Goal: Check status

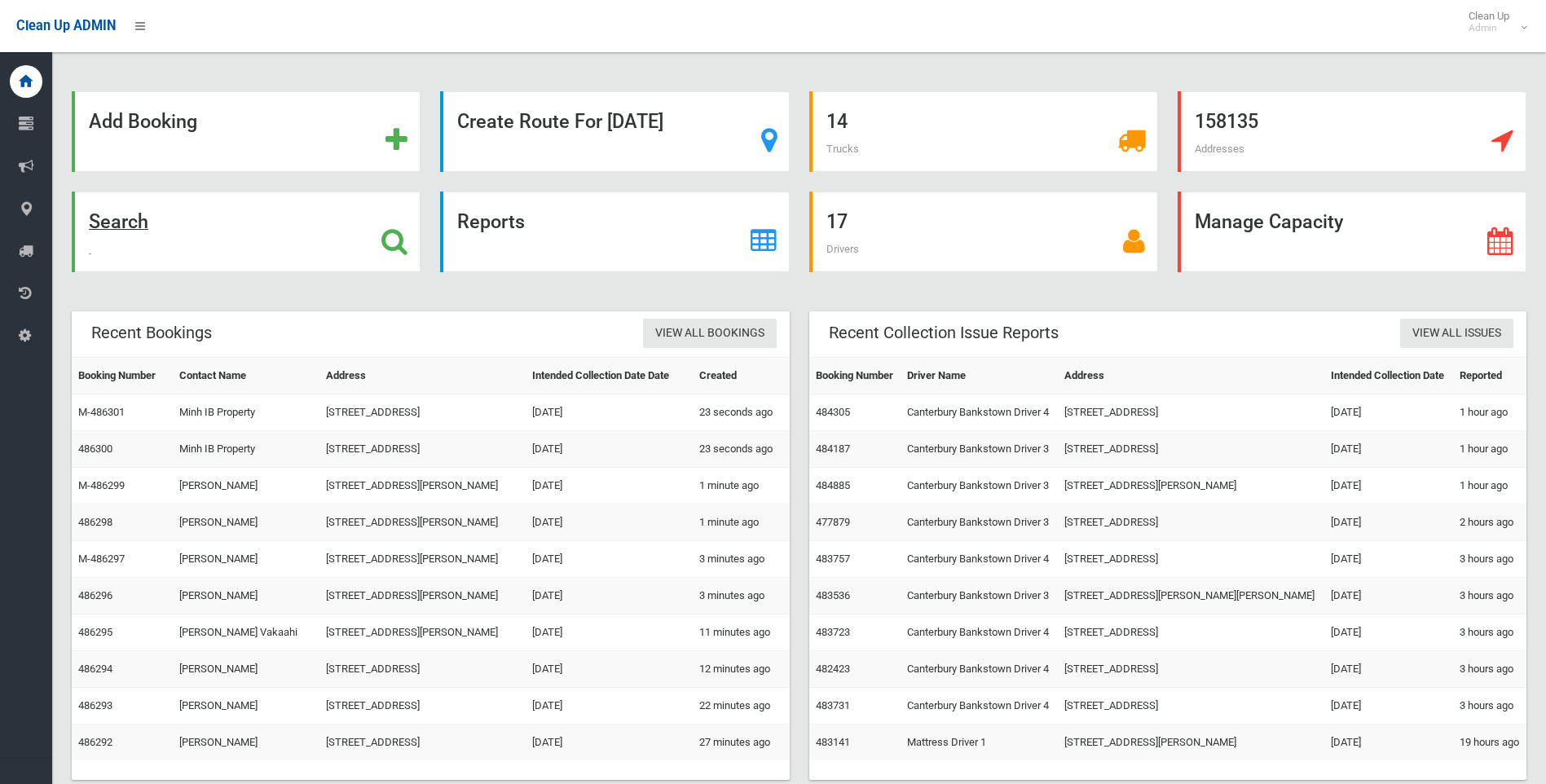
click at [182, 220] on div "Search" at bounding box center [246, 231] width 349 height 81
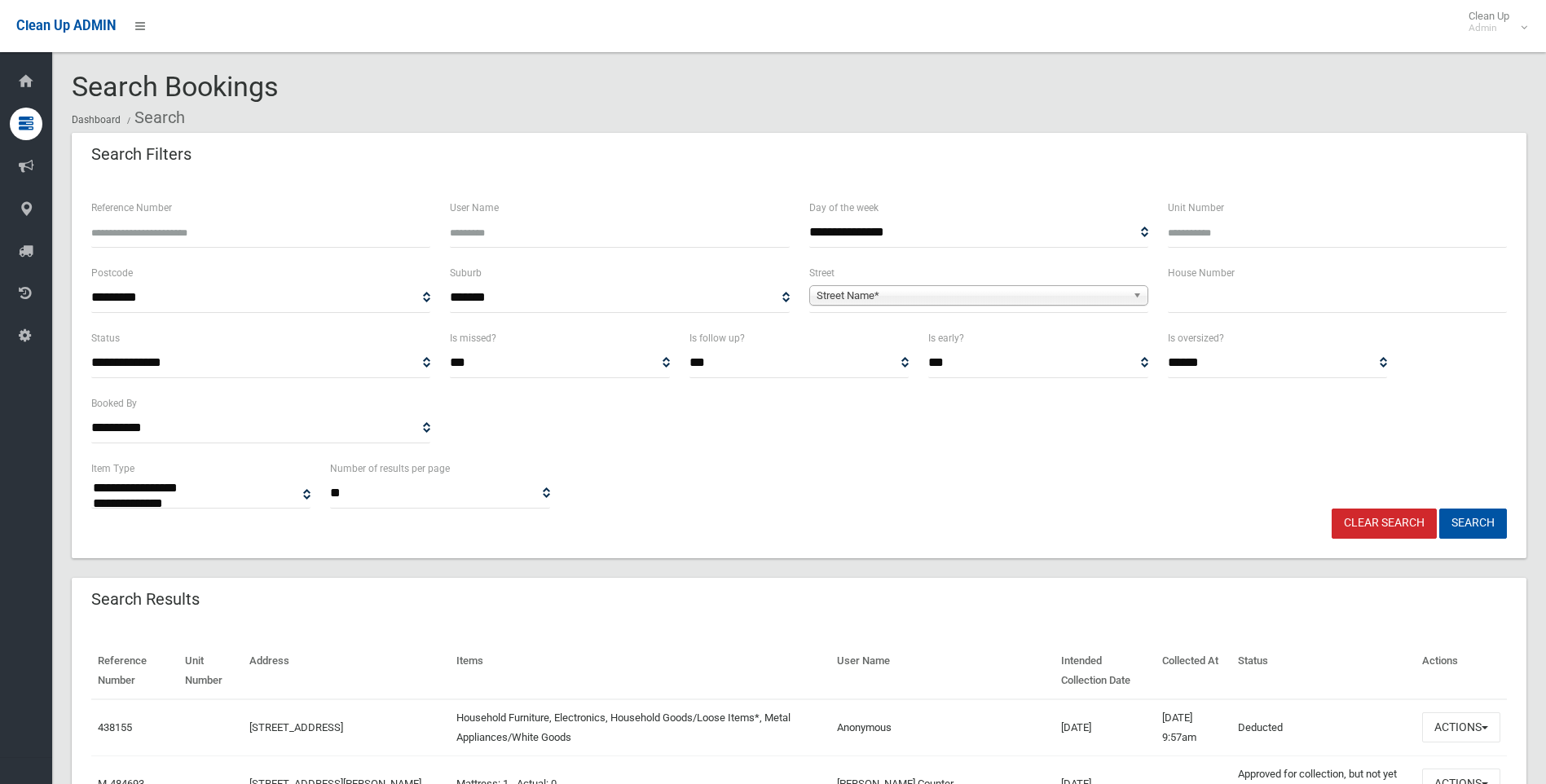
select select
click at [1029, 297] on span "Street Name*" at bounding box center [972, 295] width 310 height 20
type input "***"
click at [1032, 344] on li "Fab os Place ([GEOGRAPHIC_DATA])" at bounding box center [978, 341] width 331 height 21
click at [1200, 308] on input "text" at bounding box center [1338, 298] width 339 height 30
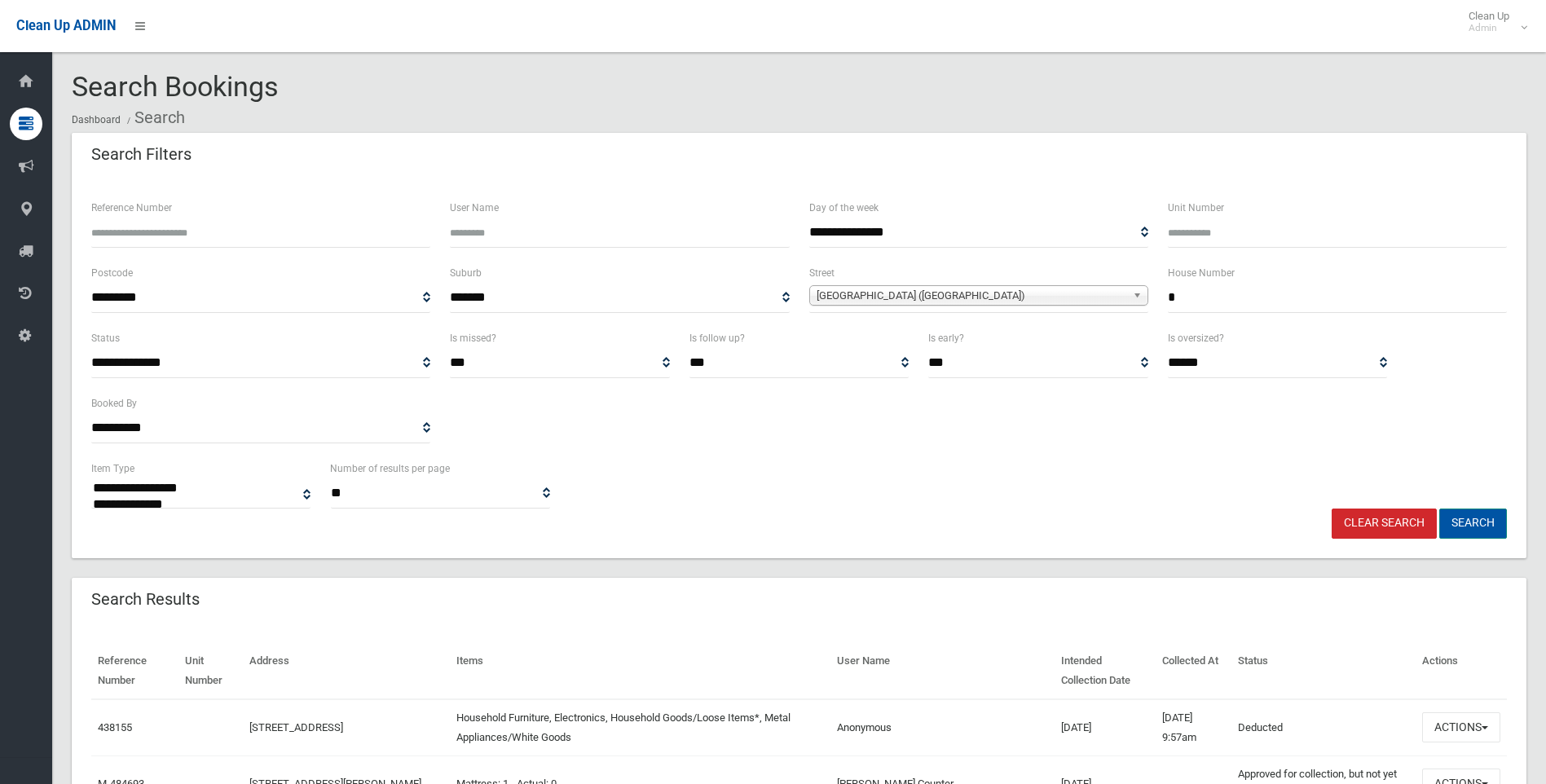
type input "*"
click at [1471, 525] on button "Search" at bounding box center [1474, 524] width 67 height 30
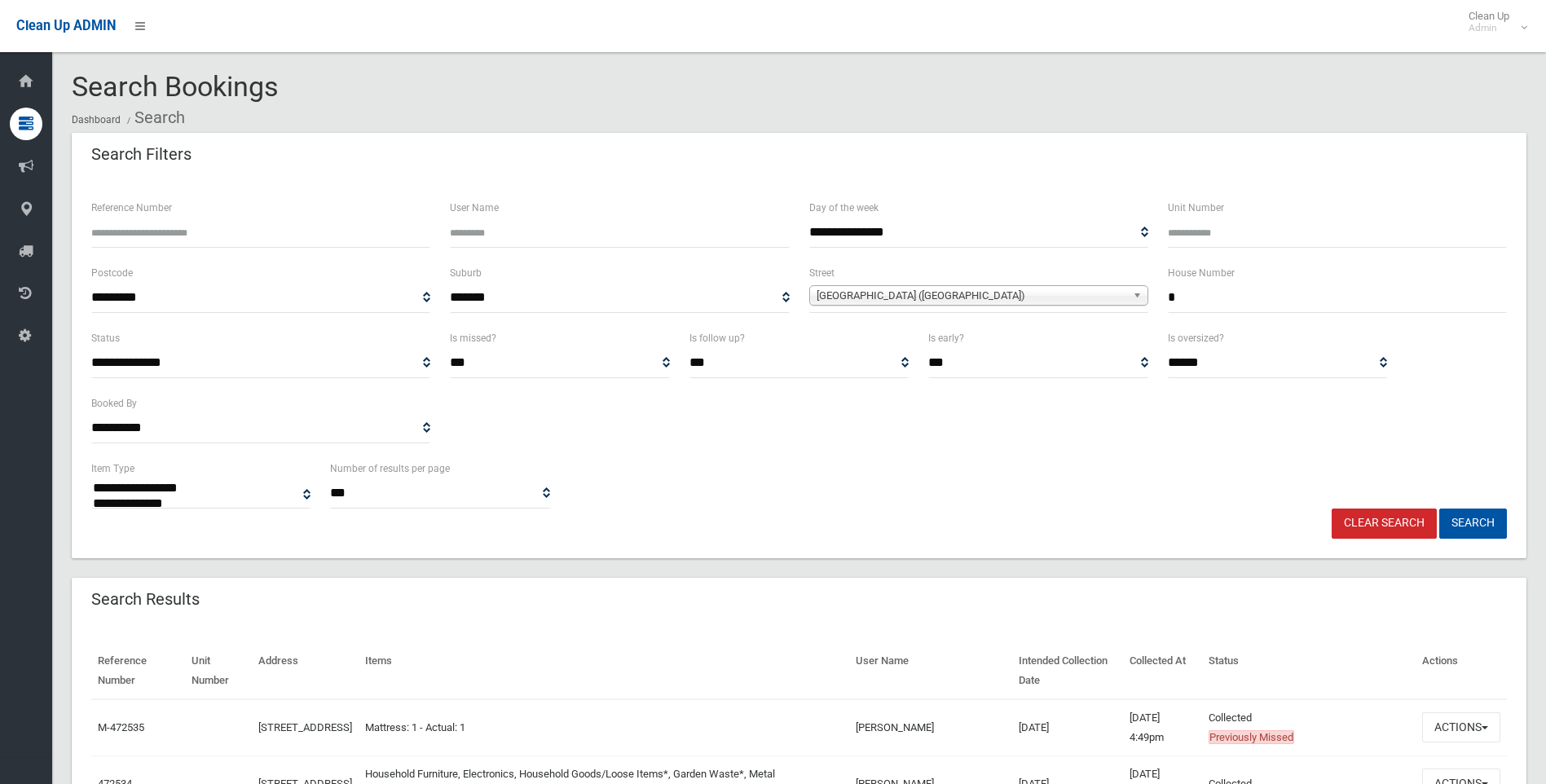
select select
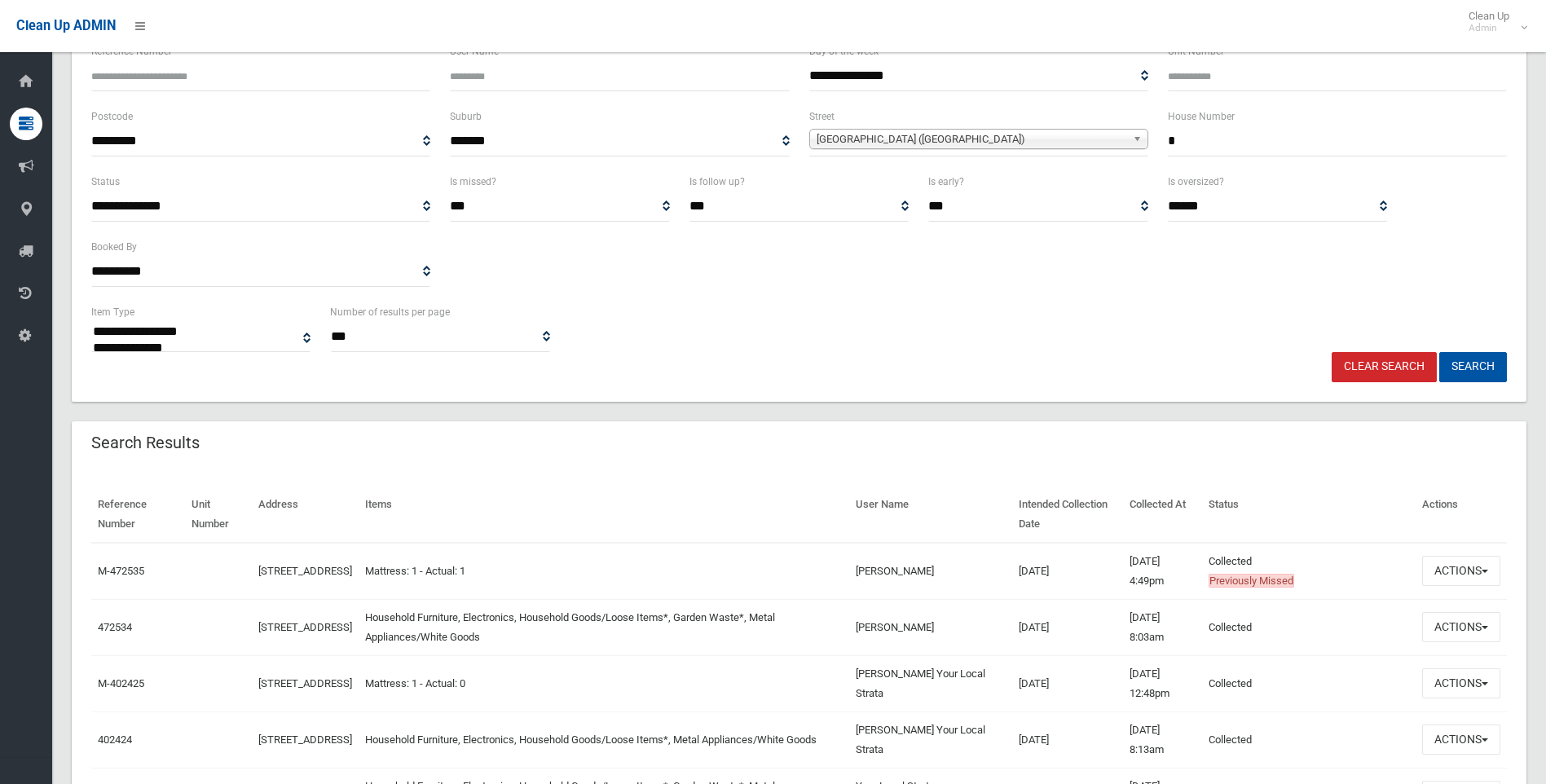
scroll to position [163, 0]
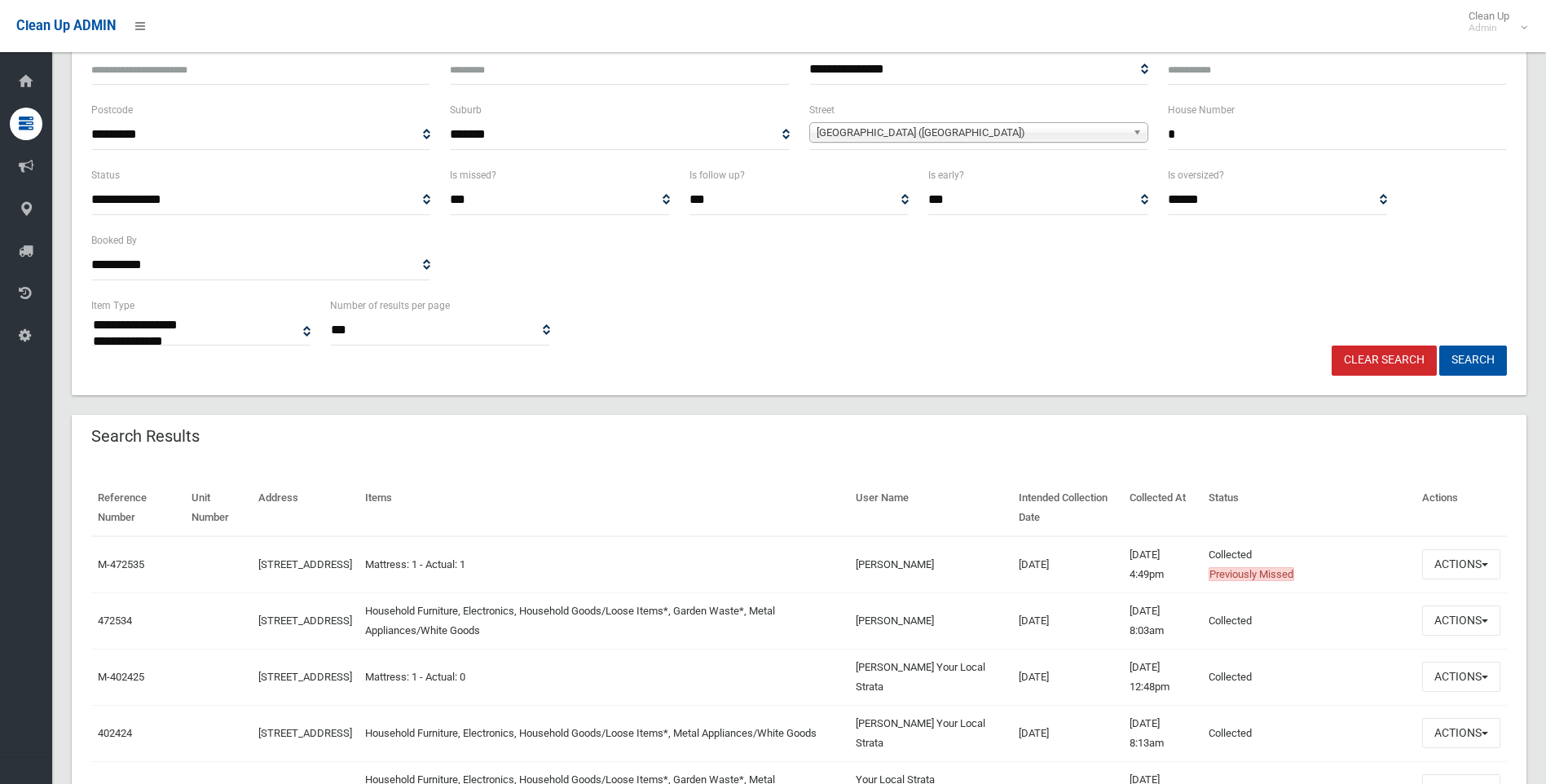
click at [1214, 144] on input "*" at bounding box center [1338, 135] width 339 height 30
click at [1440, 346] on button "Search" at bounding box center [1474, 361] width 67 height 30
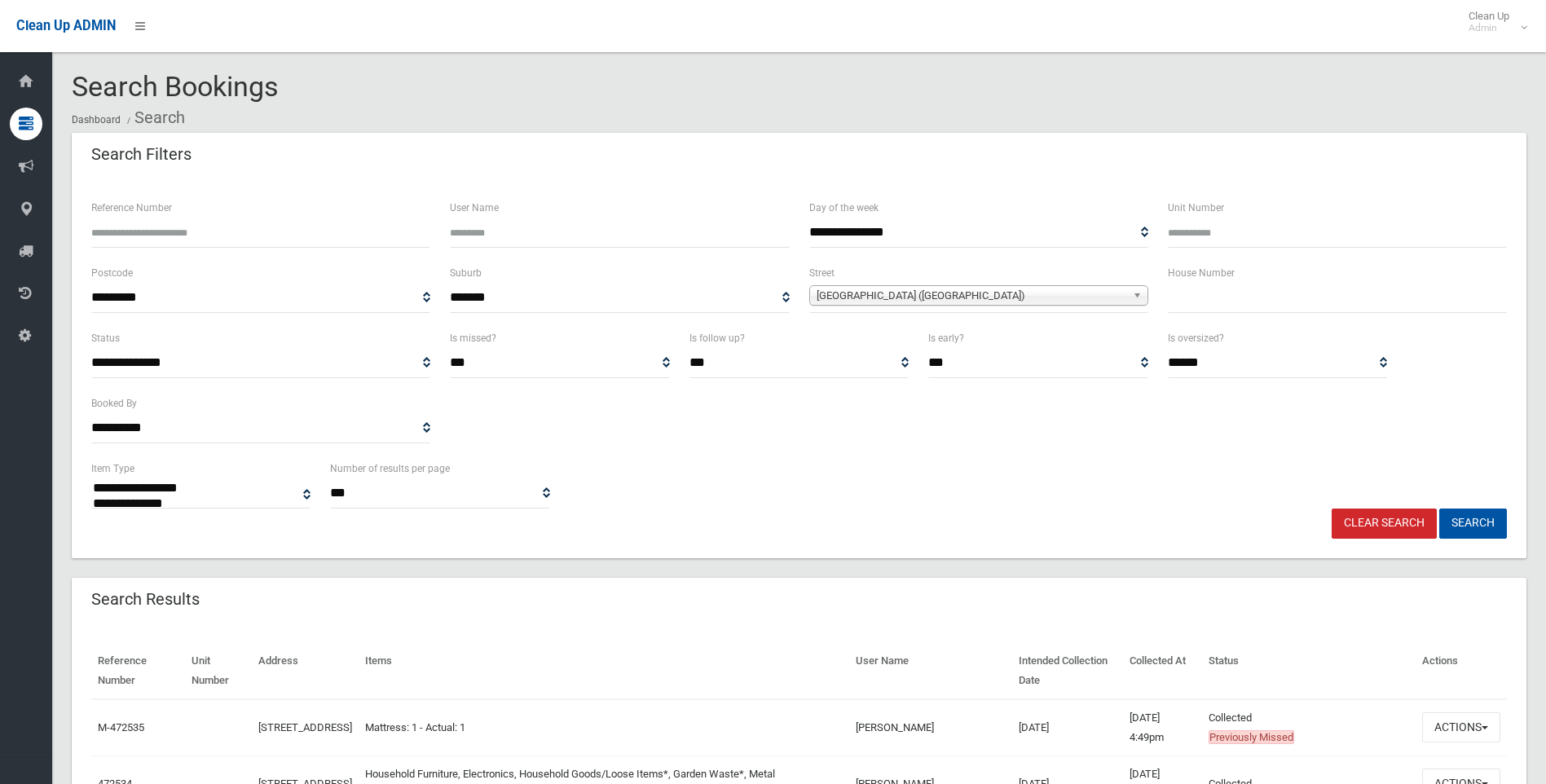
select select
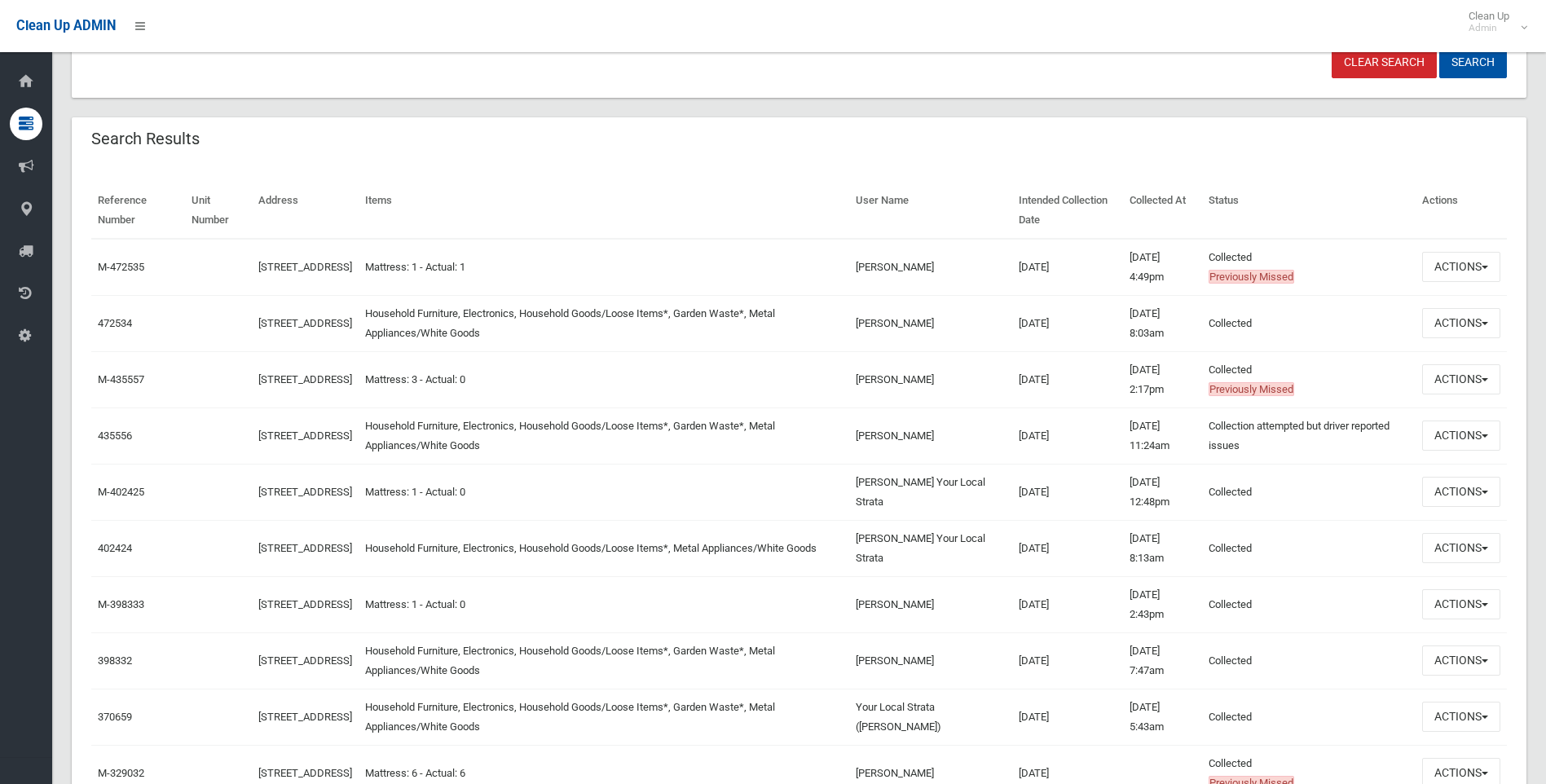
scroll to position [489, 0]
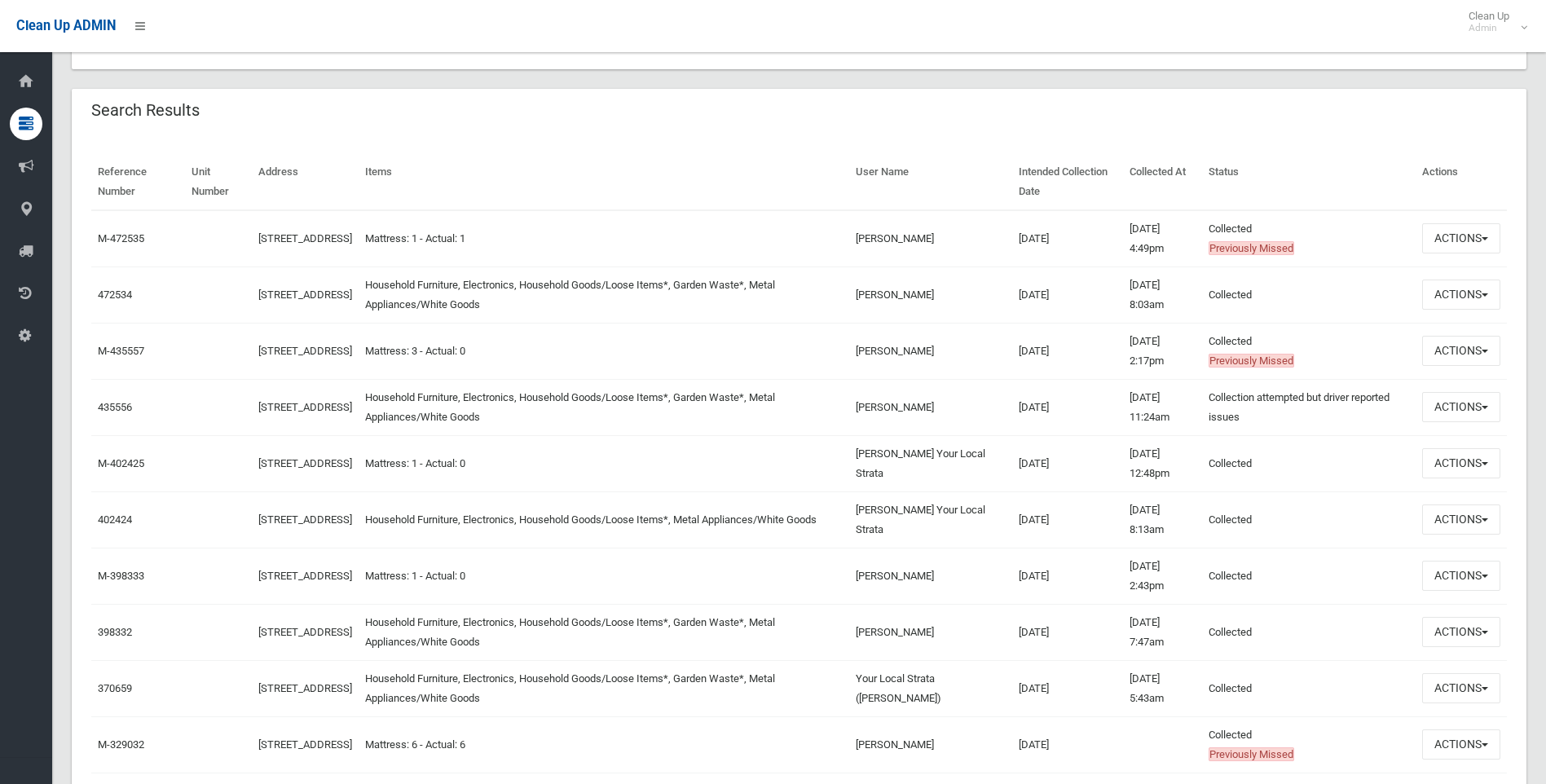
drag, startPoint x: 1087, startPoint y: 744, endPoint x: 1110, endPoint y: 705, distance: 45.3
drag, startPoint x: 1110, startPoint y: 705, endPoint x: 1102, endPoint y: 753, distance: 48.7
click at [1102, 753] on td "03/10/2023" at bounding box center [1068, 745] width 111 height 56
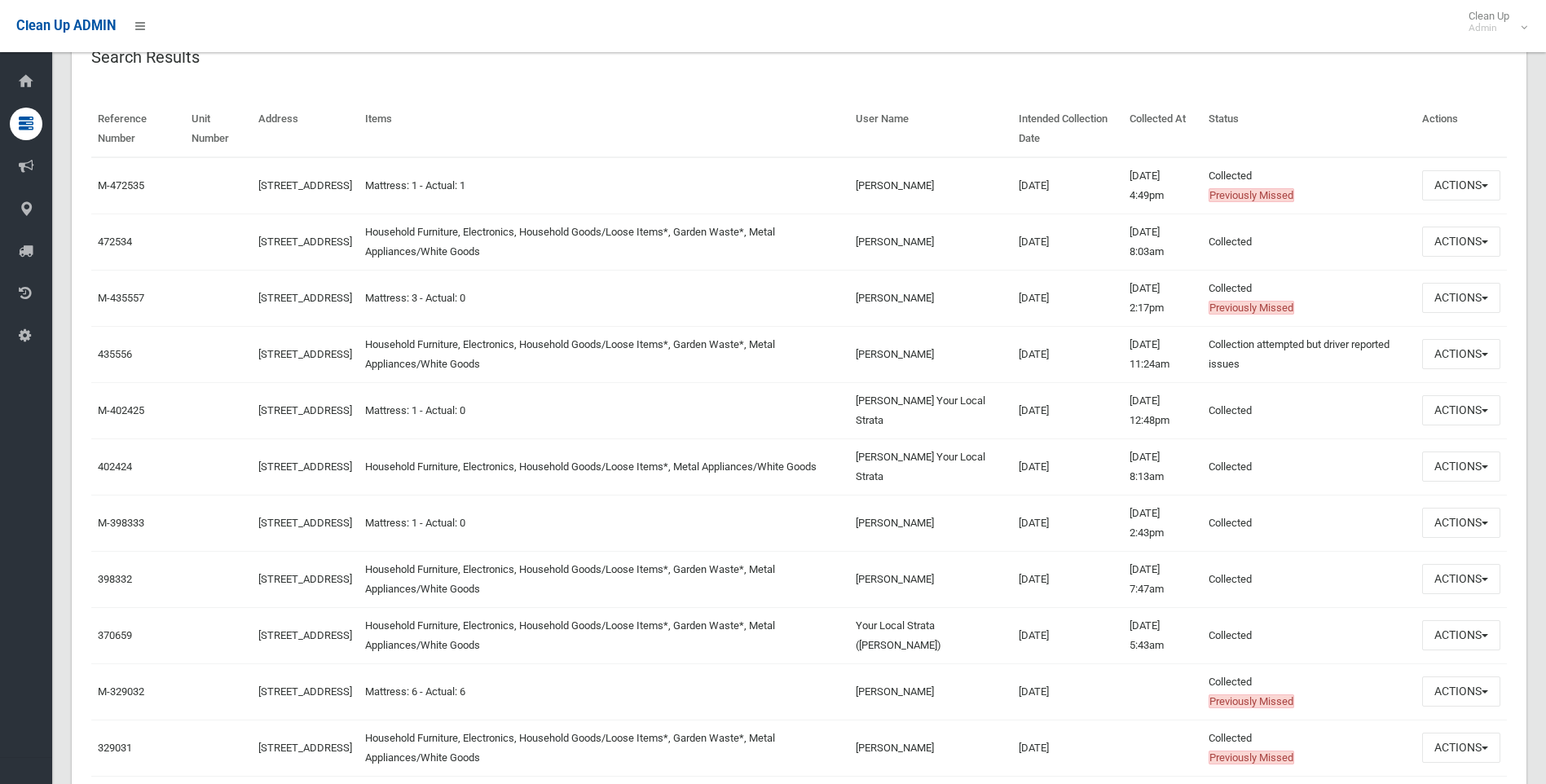
scroll to position [570, 0]
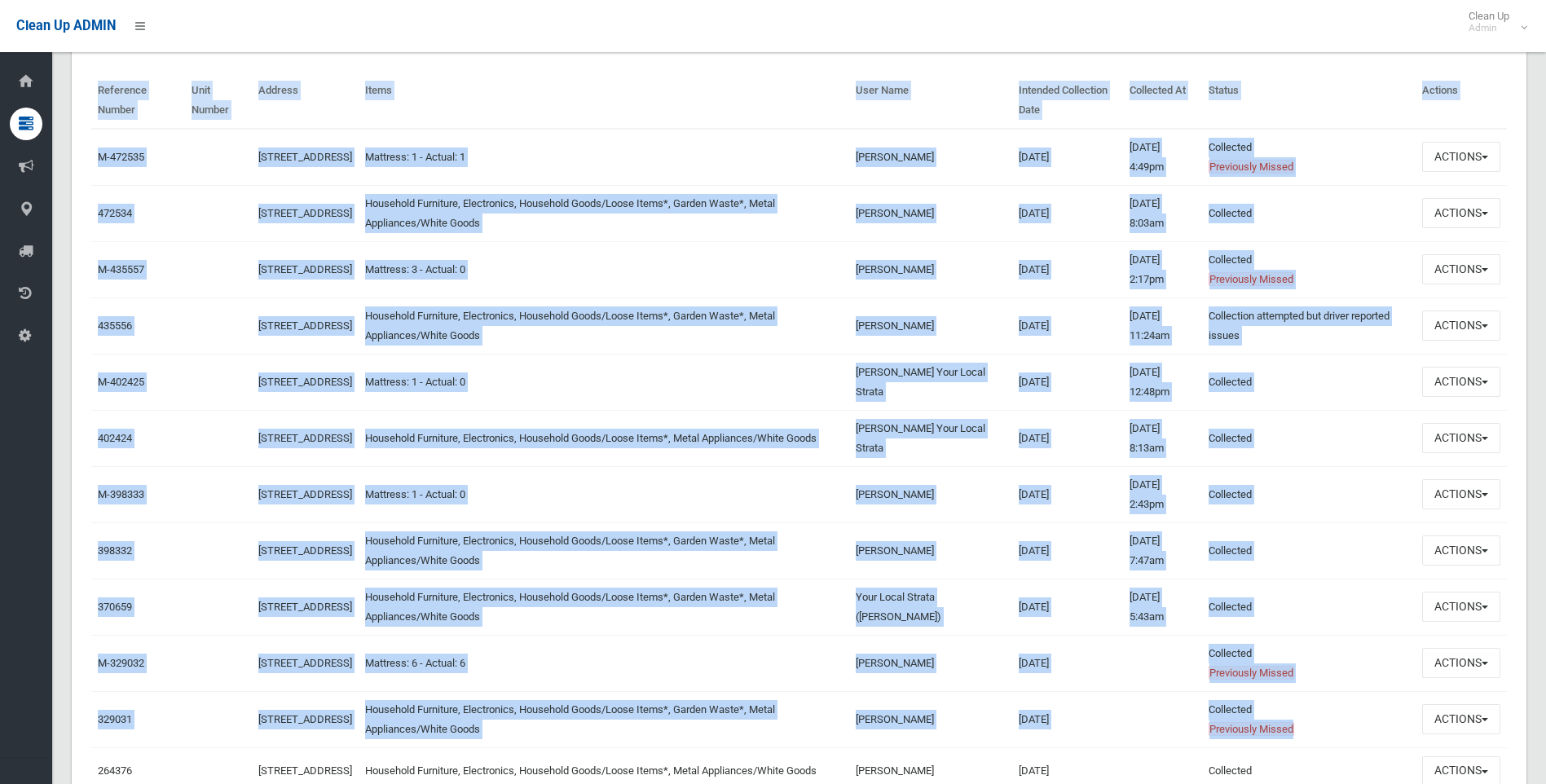
drag, startPoint x: 1337, startPoint y: 733, endPoint x: 91, endPoint y: 107, distance: 1394.4
click at [671, 81] on th "Items" at bounding box center [604, 100] width 491 height 56
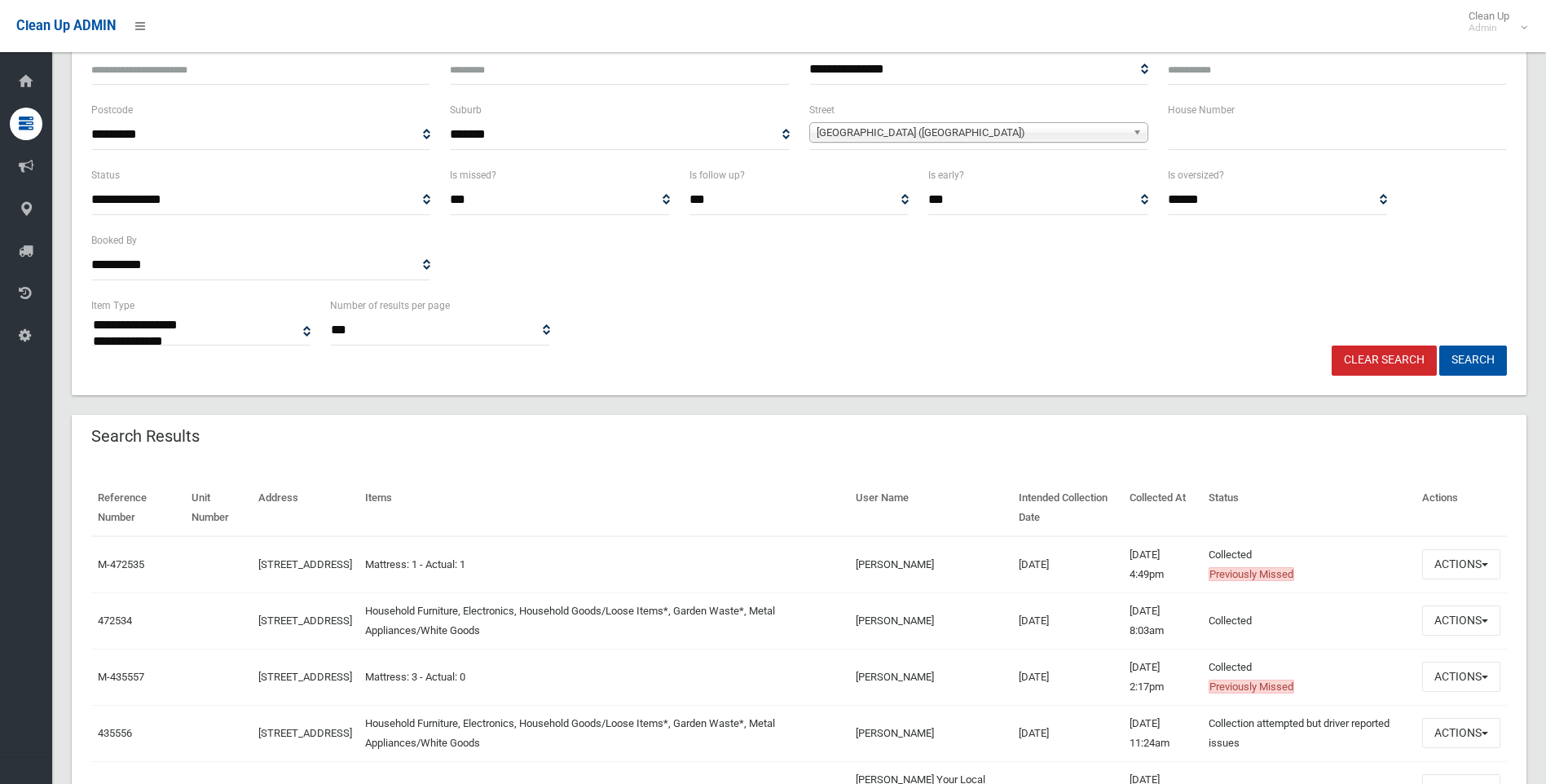
scroll to position [0, 0]
